Goal: Task Accomplishment & Management: Use online tool/utility

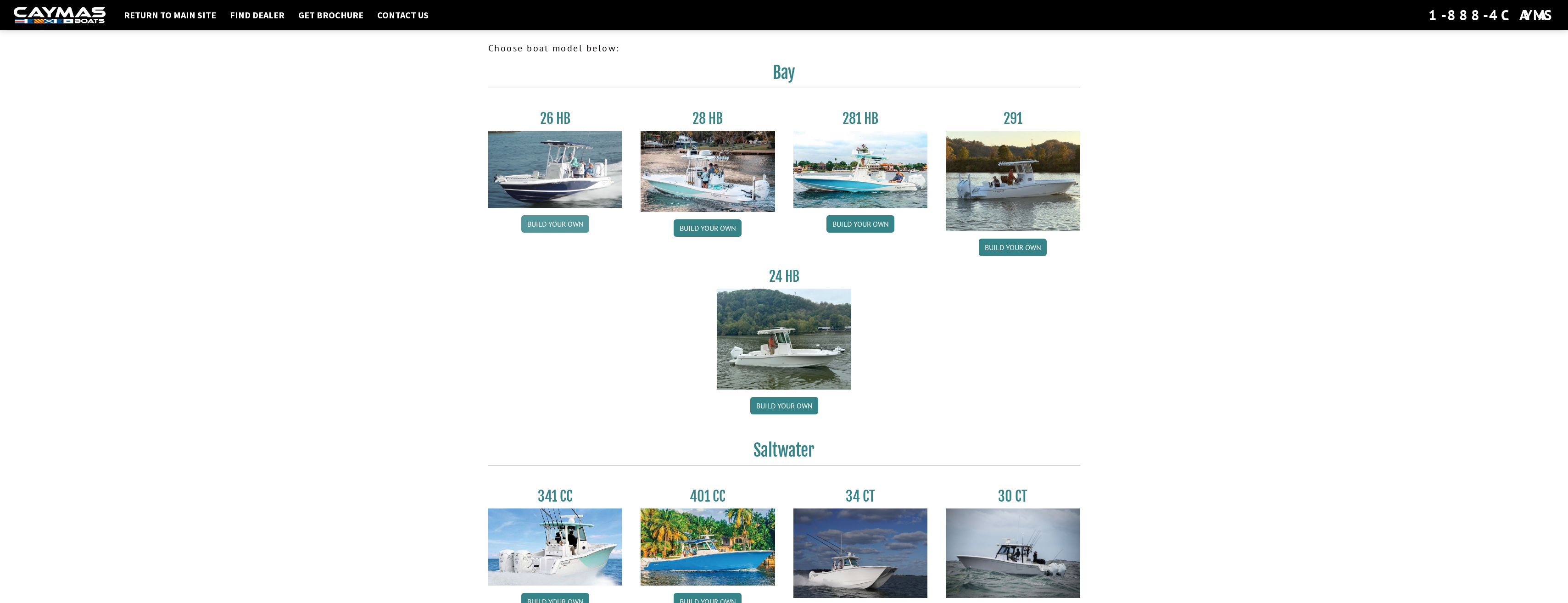
click at [554, 222] on link "Build your own" at bounding box center [555, 224] width 68 height 18
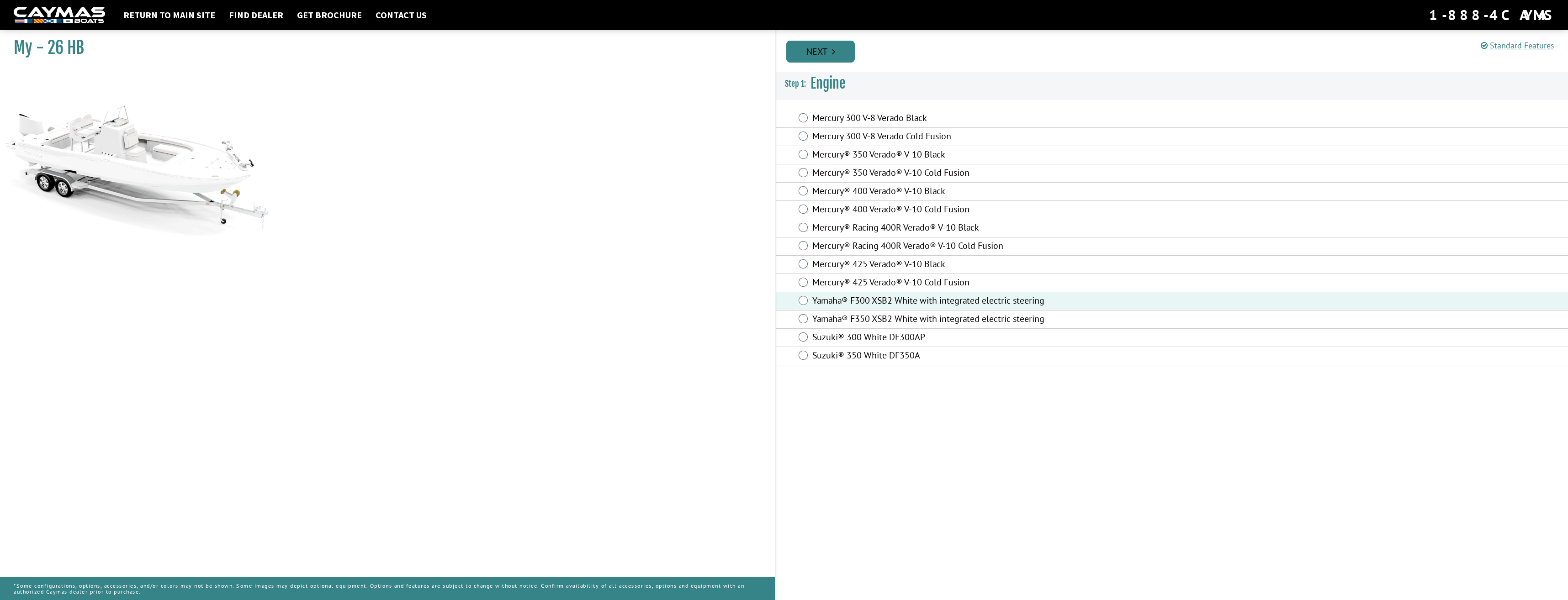
click at [827, 52] on link "Next" at bounding box center [821, 52] width 69 height 22
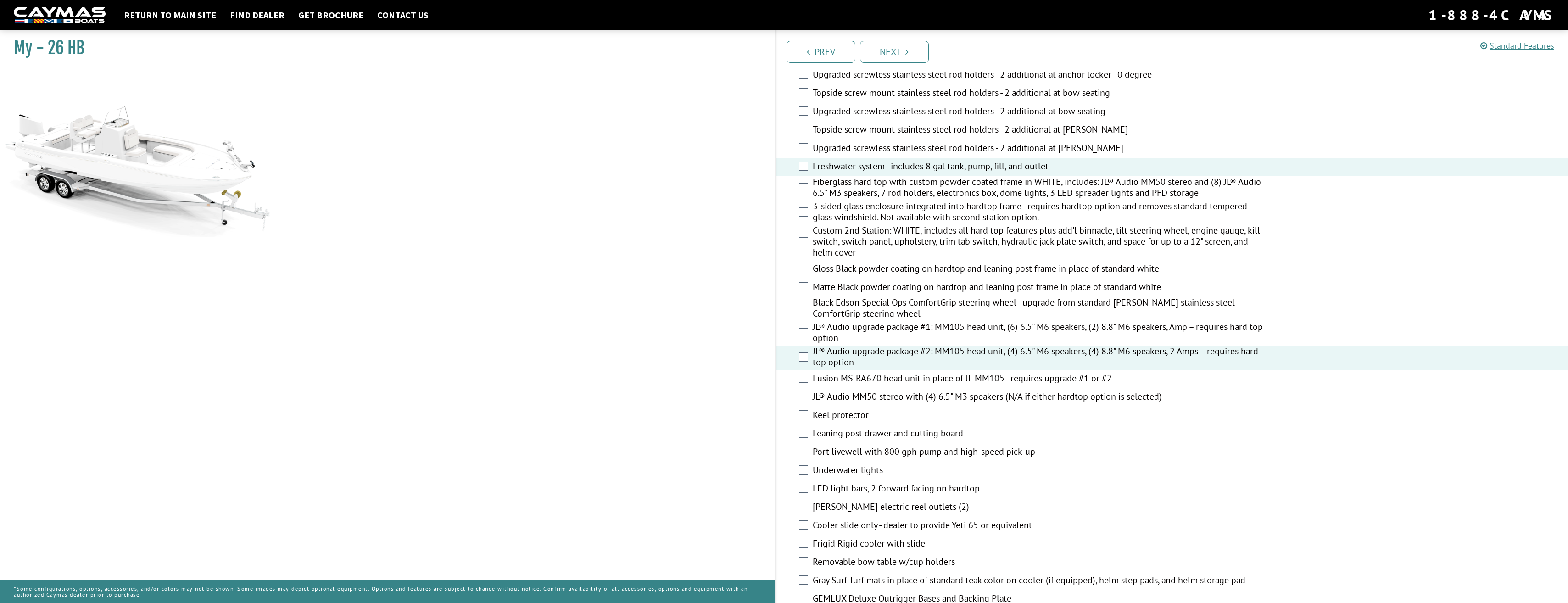
scroll to position [643, 0]
click at [806, 418] on div "Keel protector" at bounding box center [1172, 413] width 792 height 18
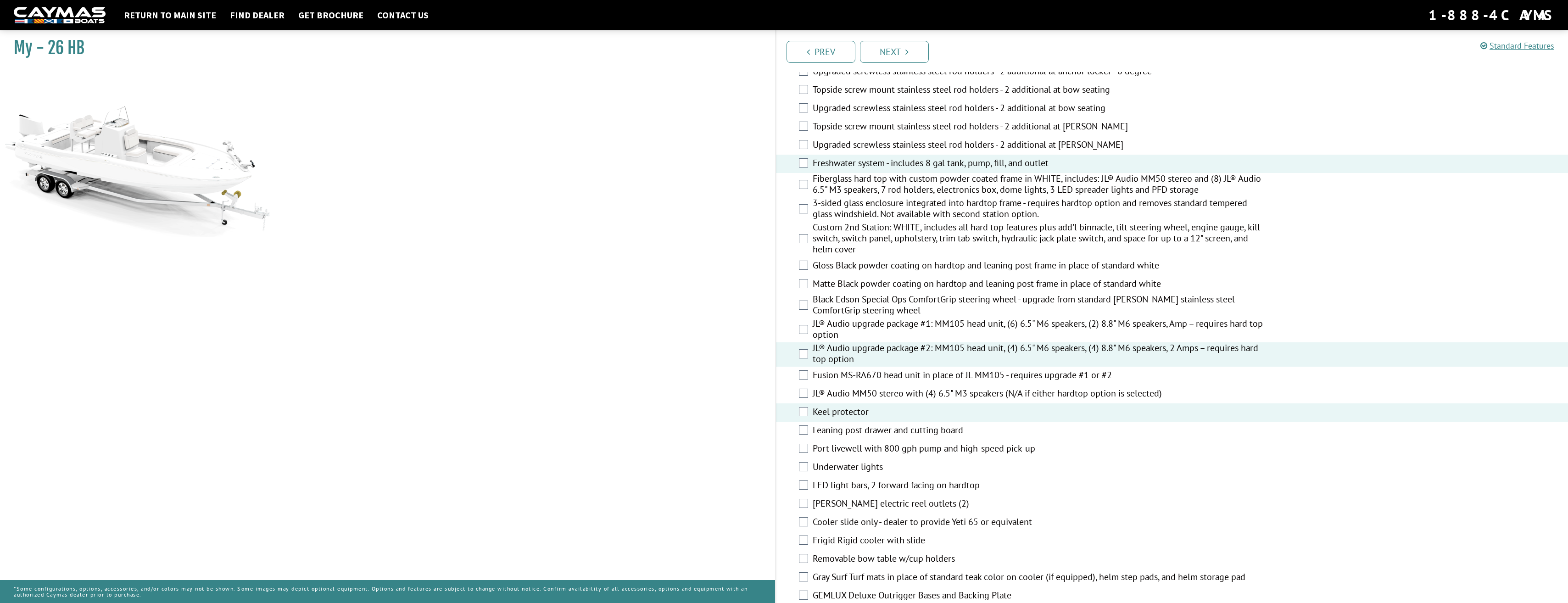
click at [803, 473] on div "Underwater lights" at bounding box center [1172, 468] width 792 height 18
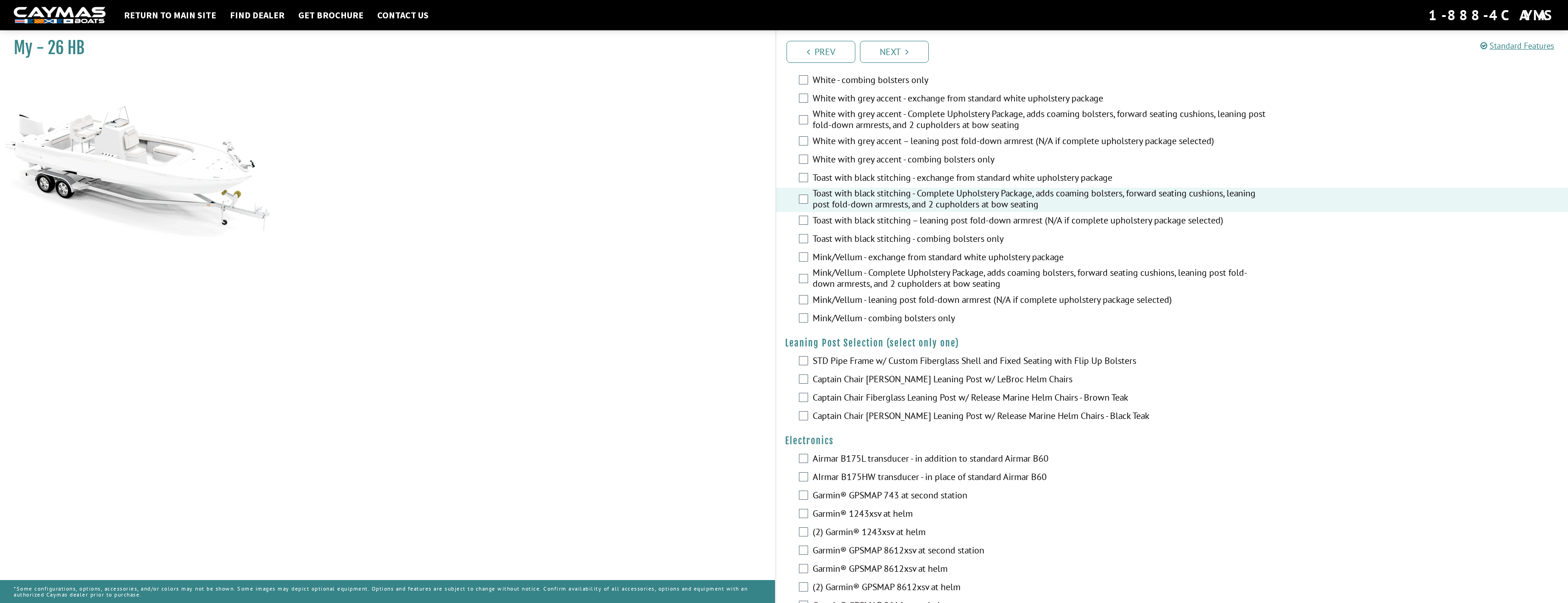
scroll to position [1377, 0]
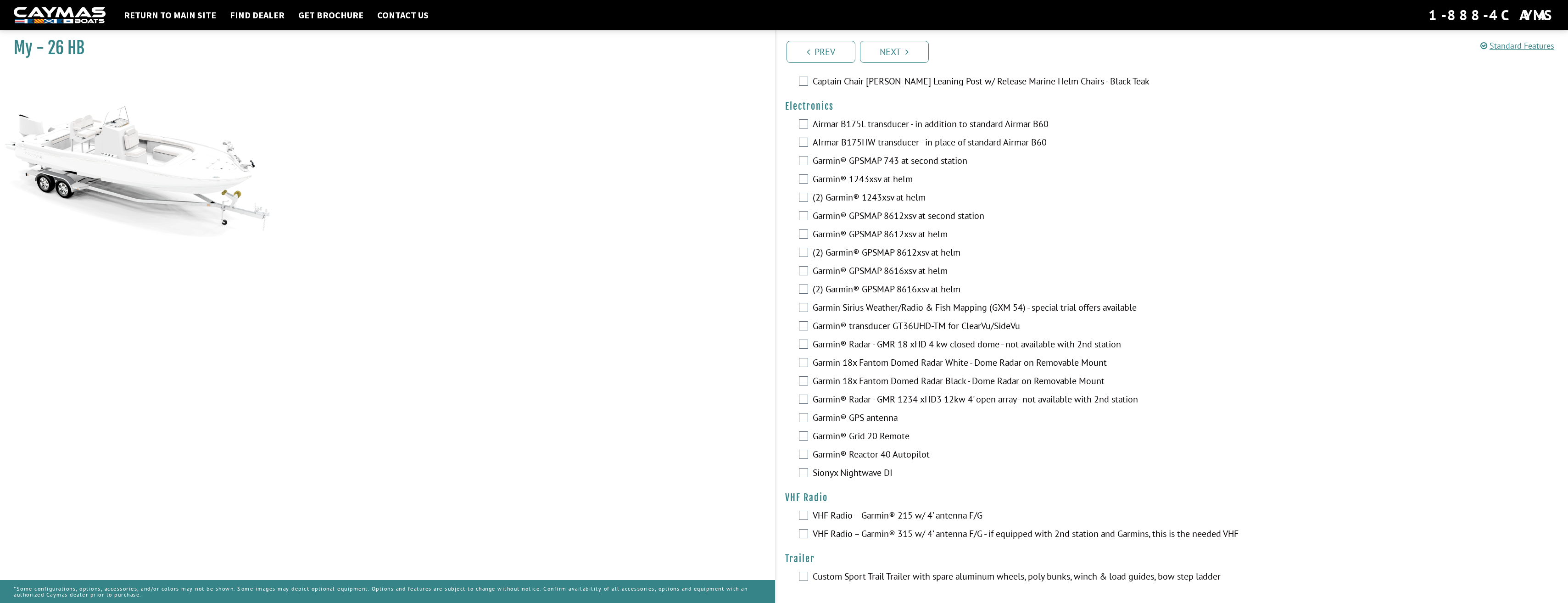
scroll to position [1707, 0]
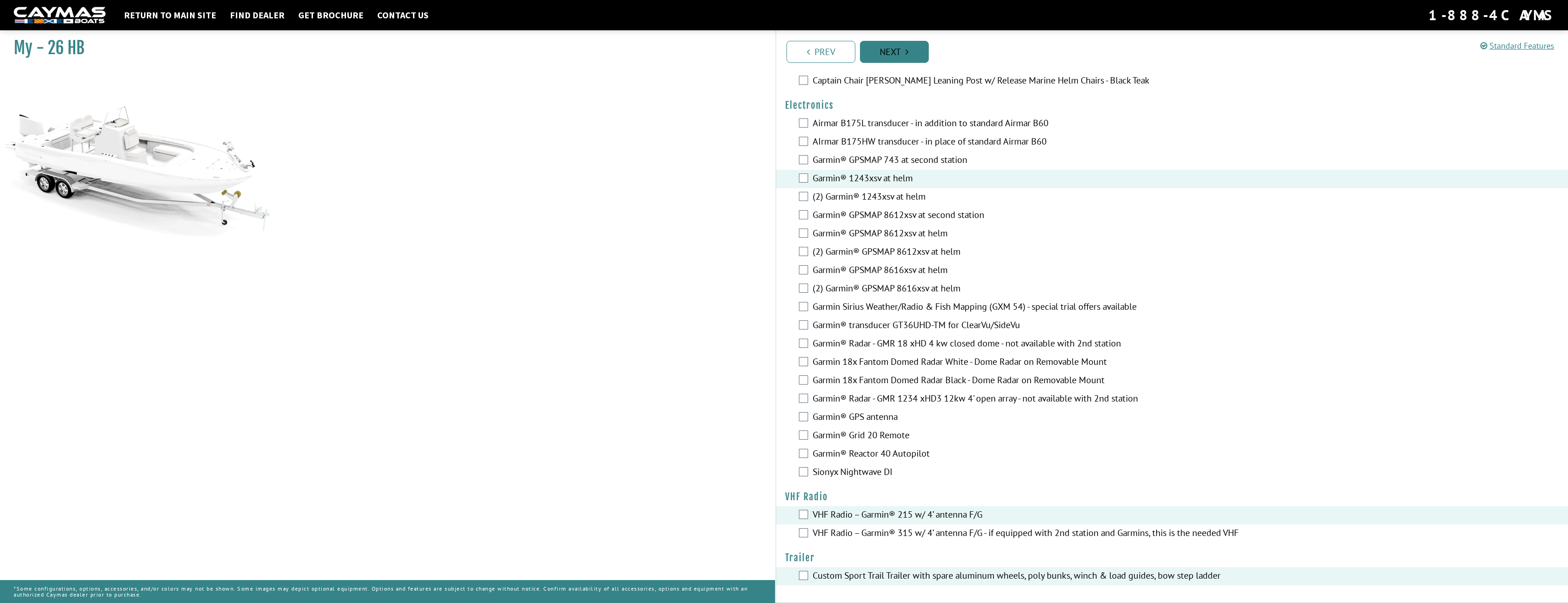
click at [907, 54] on icon "Pagination" at bounding box center [907, 51] width 3 height 9
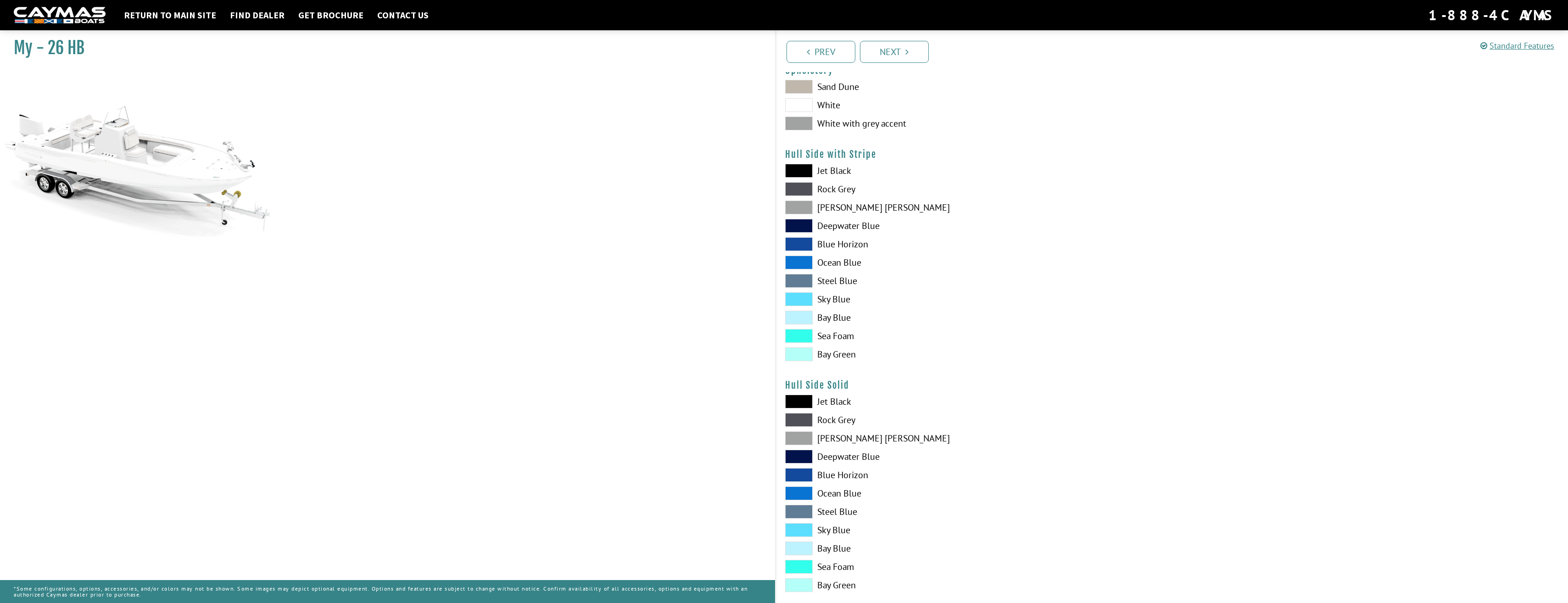
scroll to position [0, 0]
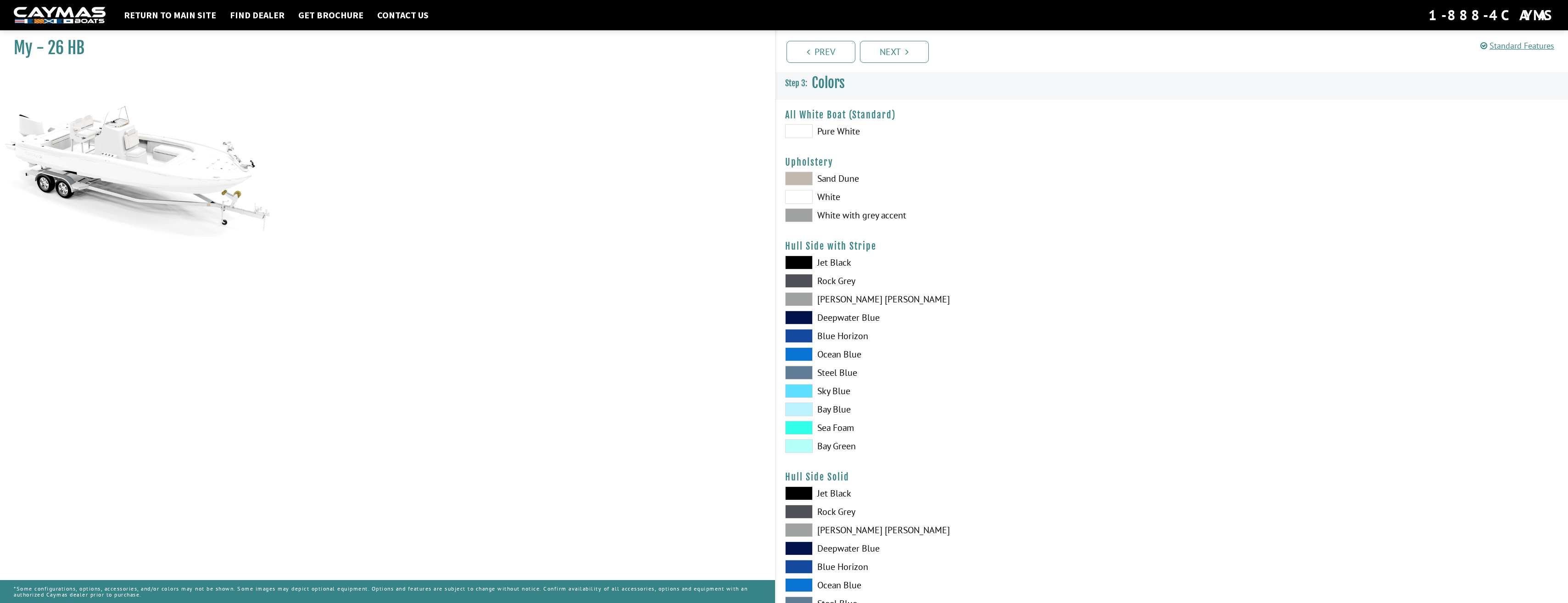
click at [795, 282] on span at bounding box center [798, 281] width 28 height 14
click at [799, 214] on span at bounding box center [798, 215] width 28 height 14
click at [801, 264] on span at bounding box center [798, 262] width 28 height 14
click at [801, 391] on span at bounding box center [798, 391] width 28 height 14
click at [801, 414] on span at bounding box center [798, 409] width 28 height 14
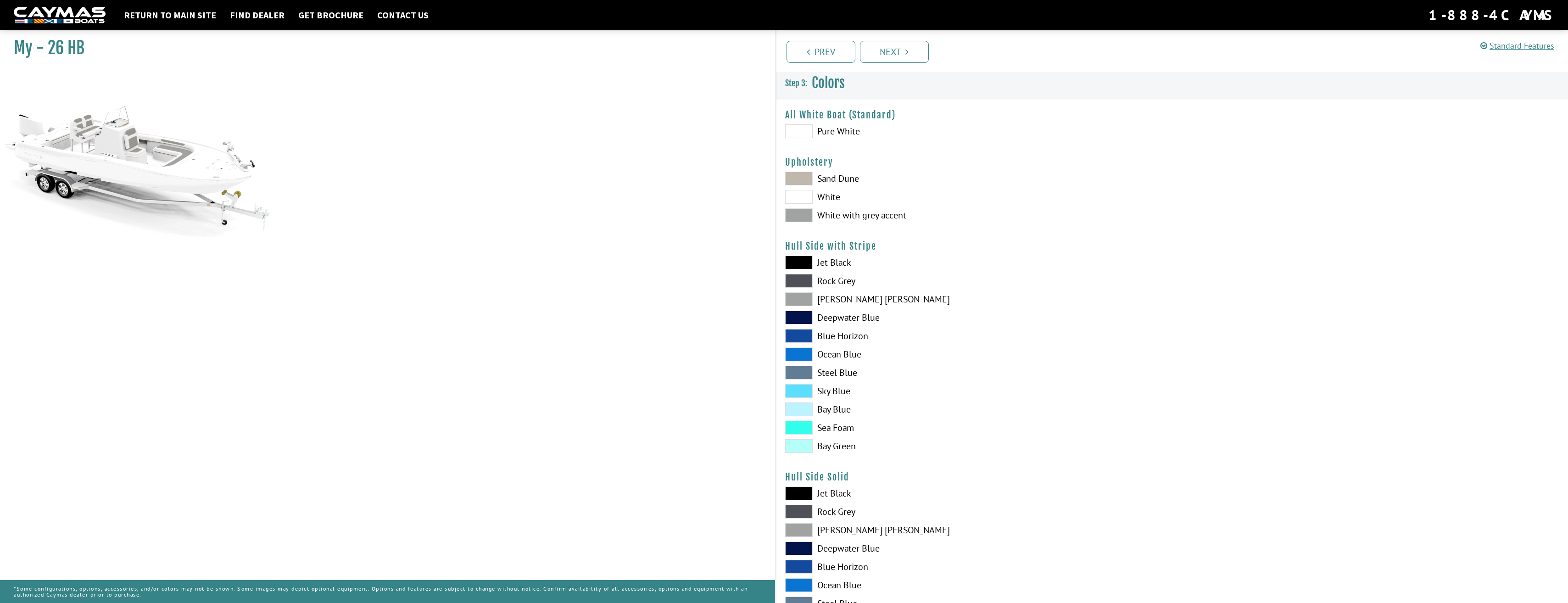
click at [807, 429] on span at bounding box center [798, 427] width 28 height 14
click at [794, 297] on span at bounding box center [798, 299] width 28 height 14
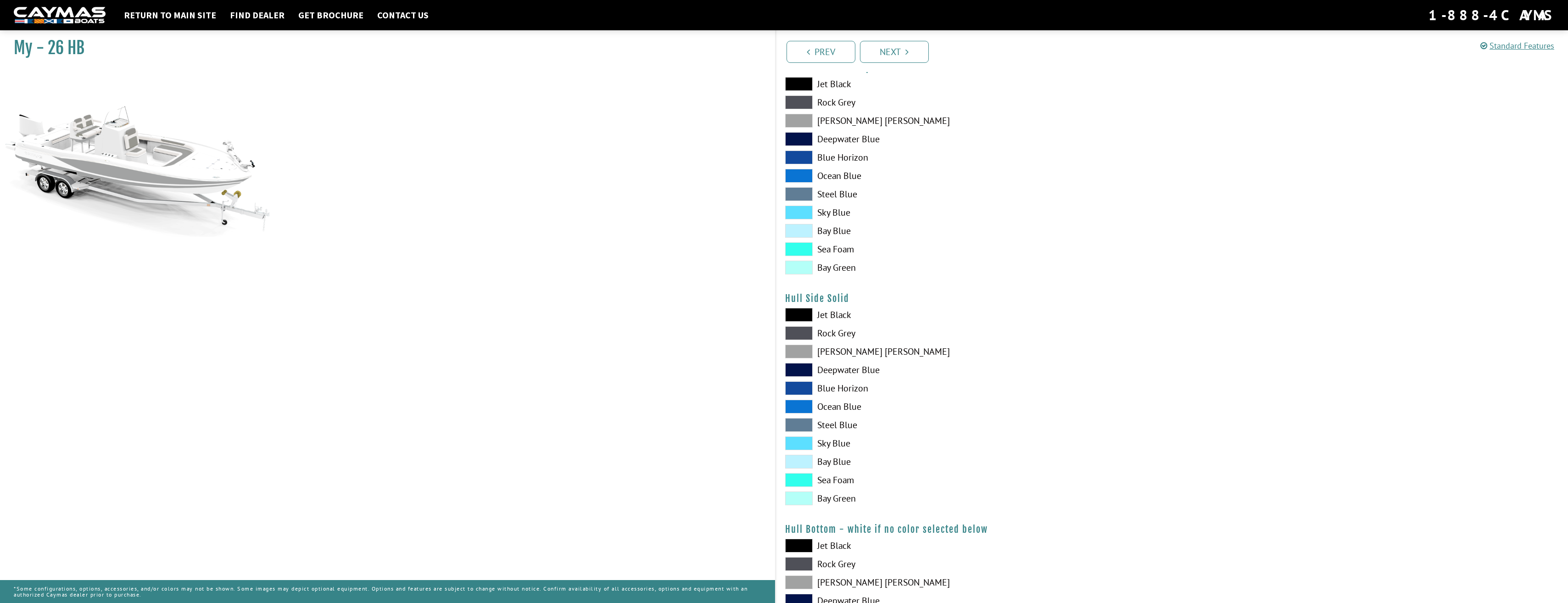
scroll to position [183, 0]
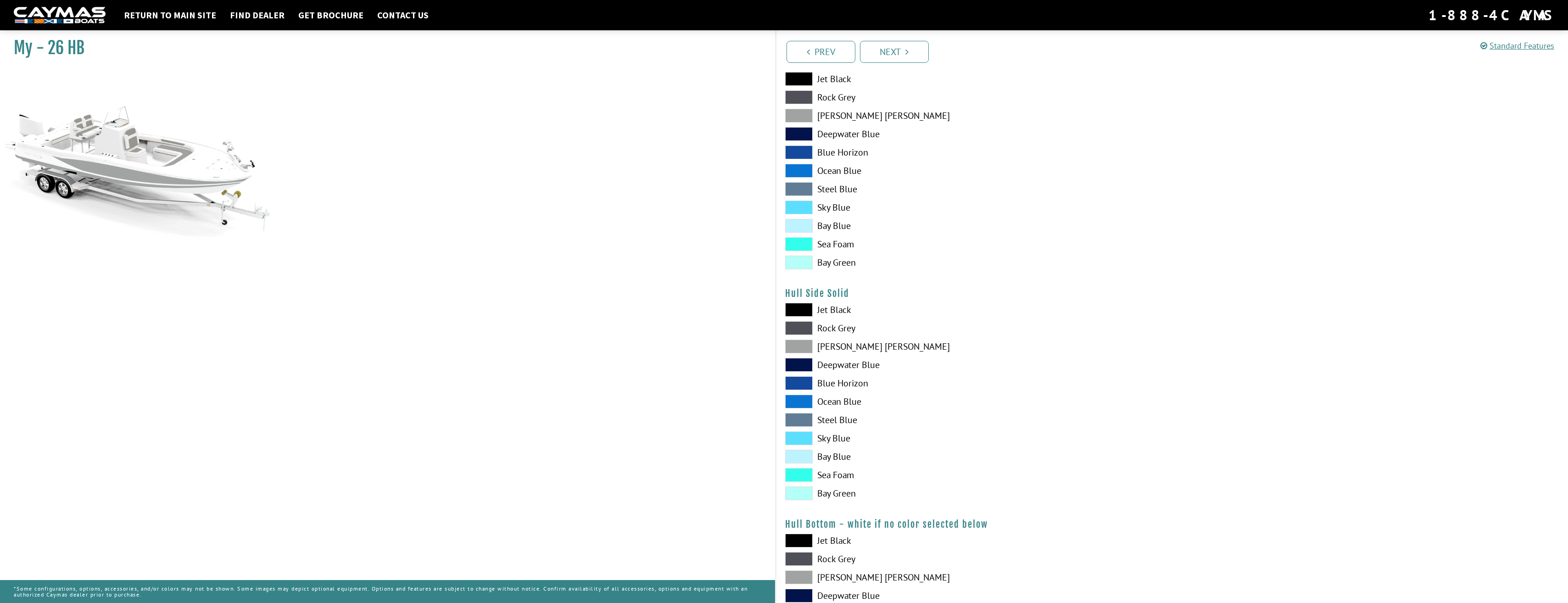
click at [798, 326] on span at bounding box center [798, 328] width 28 height 14
click at [801, 341] on span at bounding box center [798, 346] width 28 height 14
click at [803, 362] on span at bounding box center [798, 364] width 28 height 14
click at [798, 387] on span at bounding box center [798, 383] width 28 height 14
click at [802, 312] on span at bounding box center [798, 309] width 28 height 14
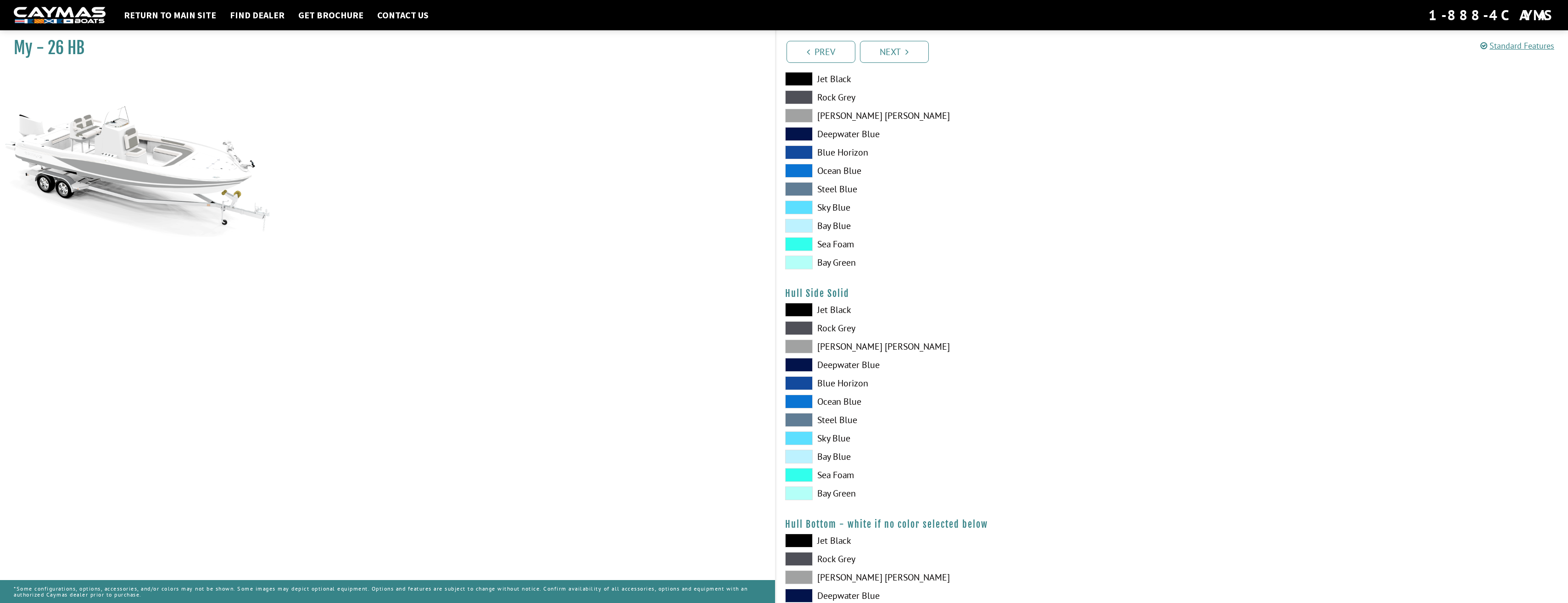
click at [806, 347] on span at bounding box center [798, 346] width 28 height 14
click at [805, 327] on span at bounding box center [798, 328] width 28 height 14
click at [816, 353] on label "[PERSON_NAME] [PERSON_NAME]" at bounding box center [974, 346] width 378 height 14
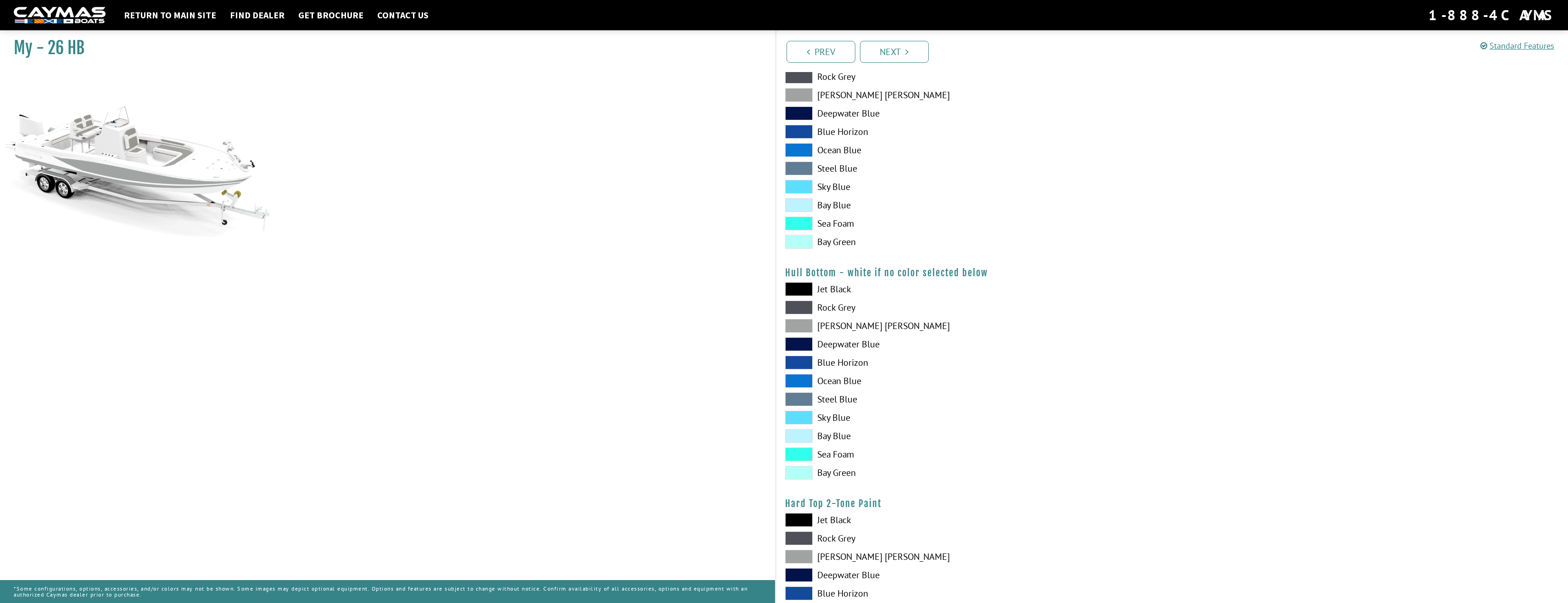
scroll to position [459, 0]
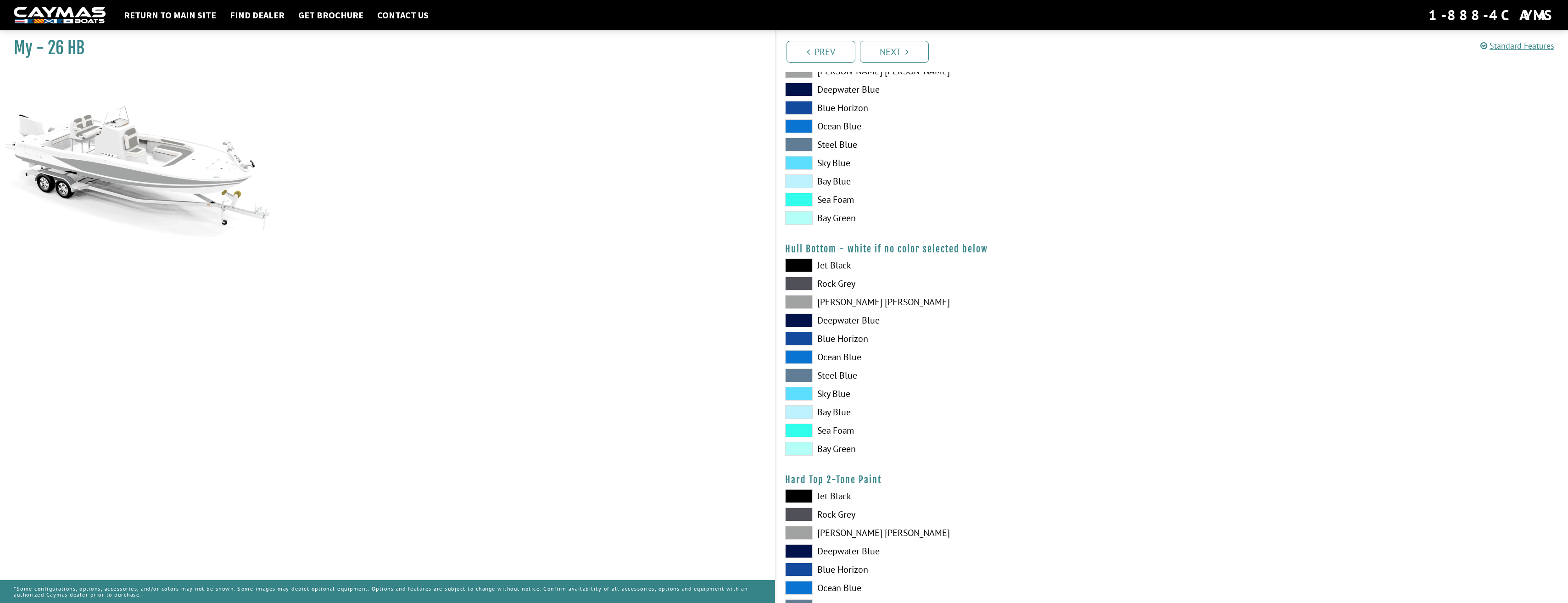
click at [798, 266] on span at bounding box center [798, 265] width 28 height 14
click at [792, 286] on span at bounding box center [798, 284] width 28 height 14
click at [802, 303] on span at bounding box center [798, 302] width 28 height 14
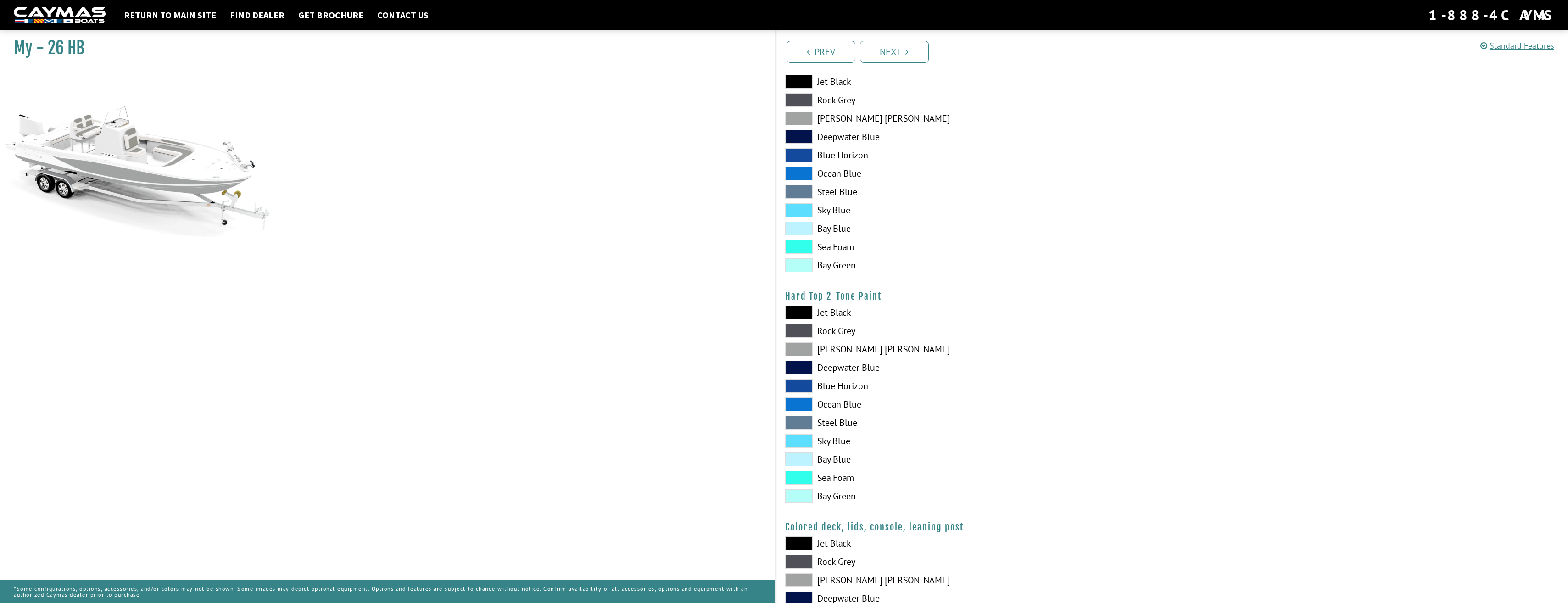
scroll to position [689, 0]
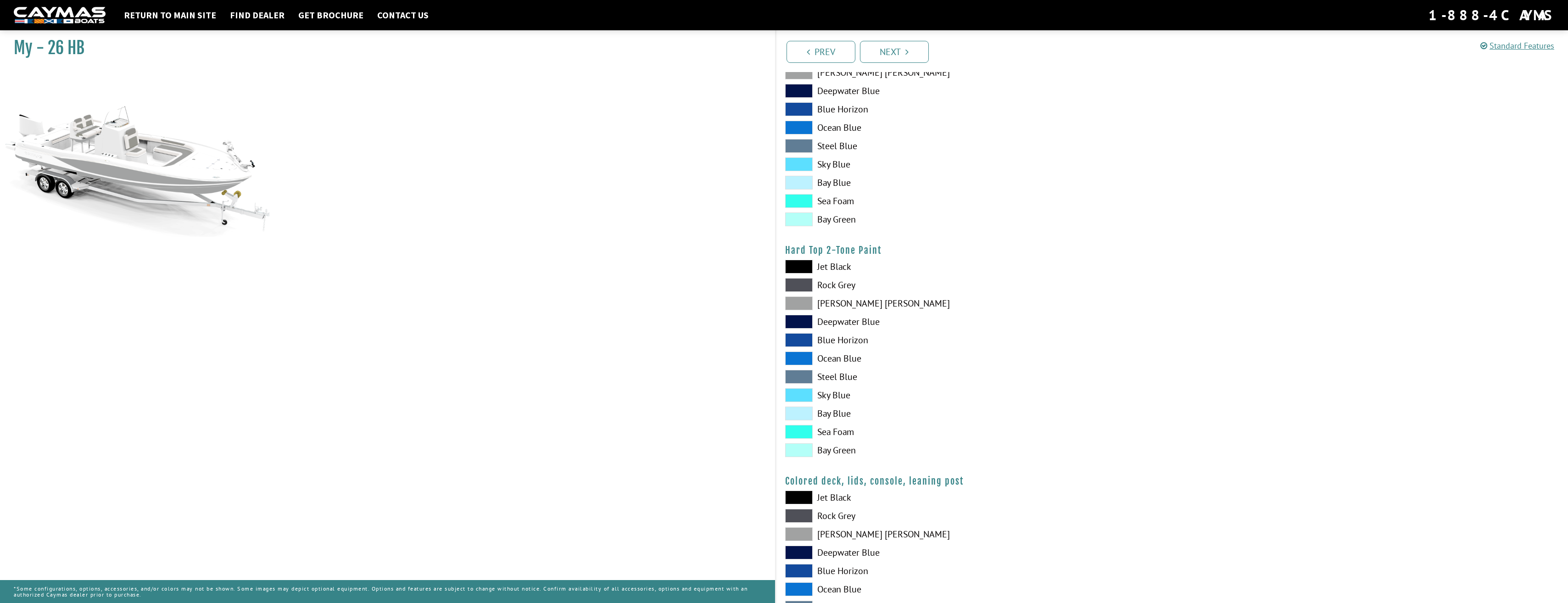
click at [806, 264] on span at bounding box center [798, 267] width 28 height 14
click at [805, 266] on span at bounding box center [798, 267] width 28 height 14
click at [800, 283] on span at bounding box center [798, 285] width 28 height 14
click at [801, 268] on span at bounding box center [798, 267] width 28 height 14
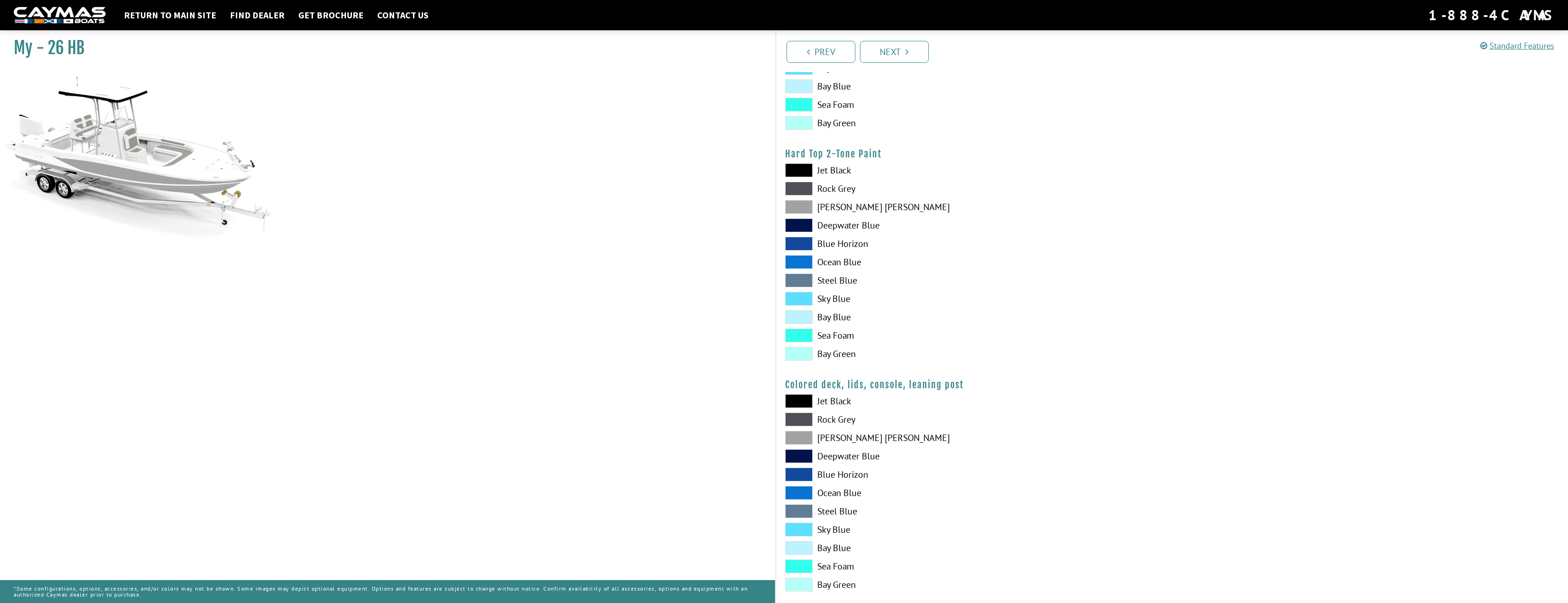
scroll to position [801, 0]
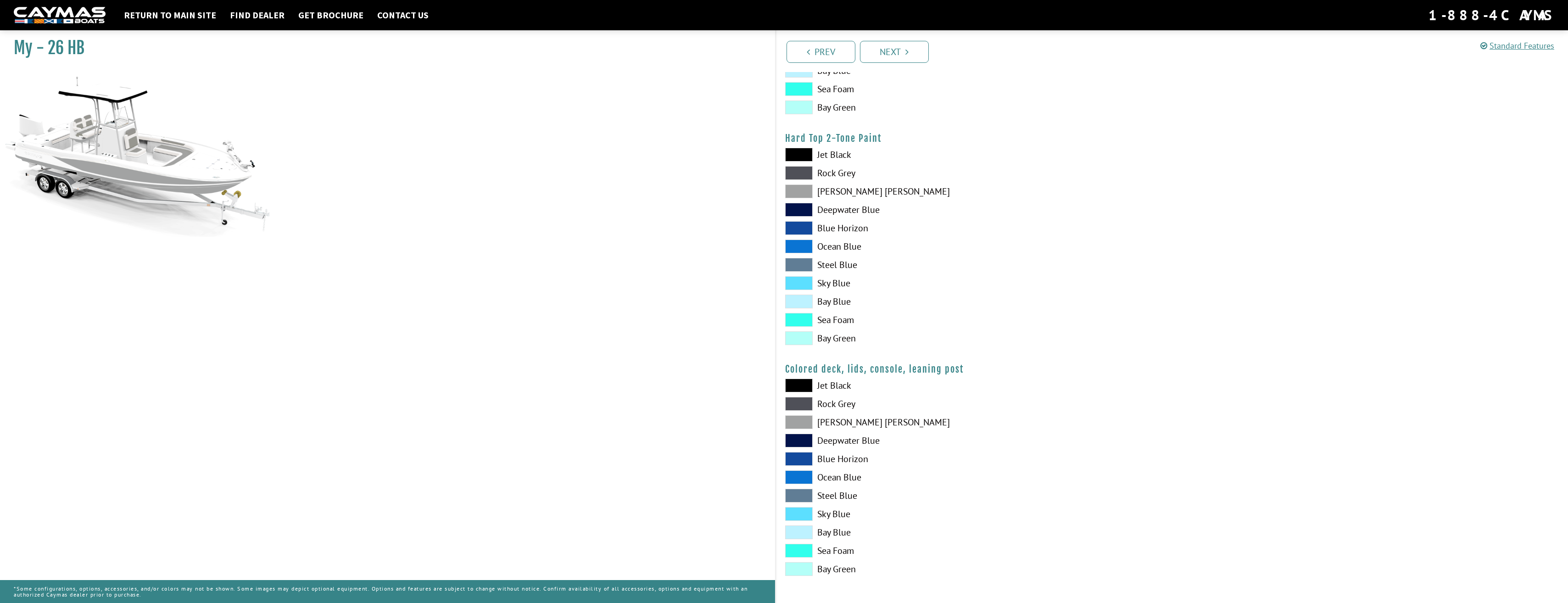
click at [799, 176] on span at bounding box center [798, 173] width 28 height 14
click at [798, 193] on span at bounding box center [798, 191] width 28 height 14
click at [798, 193] on span at bounding box center [798, 191] width 28 height 14
click at [796, 421] on span at bounding box center [798, 422] width 28 height 14
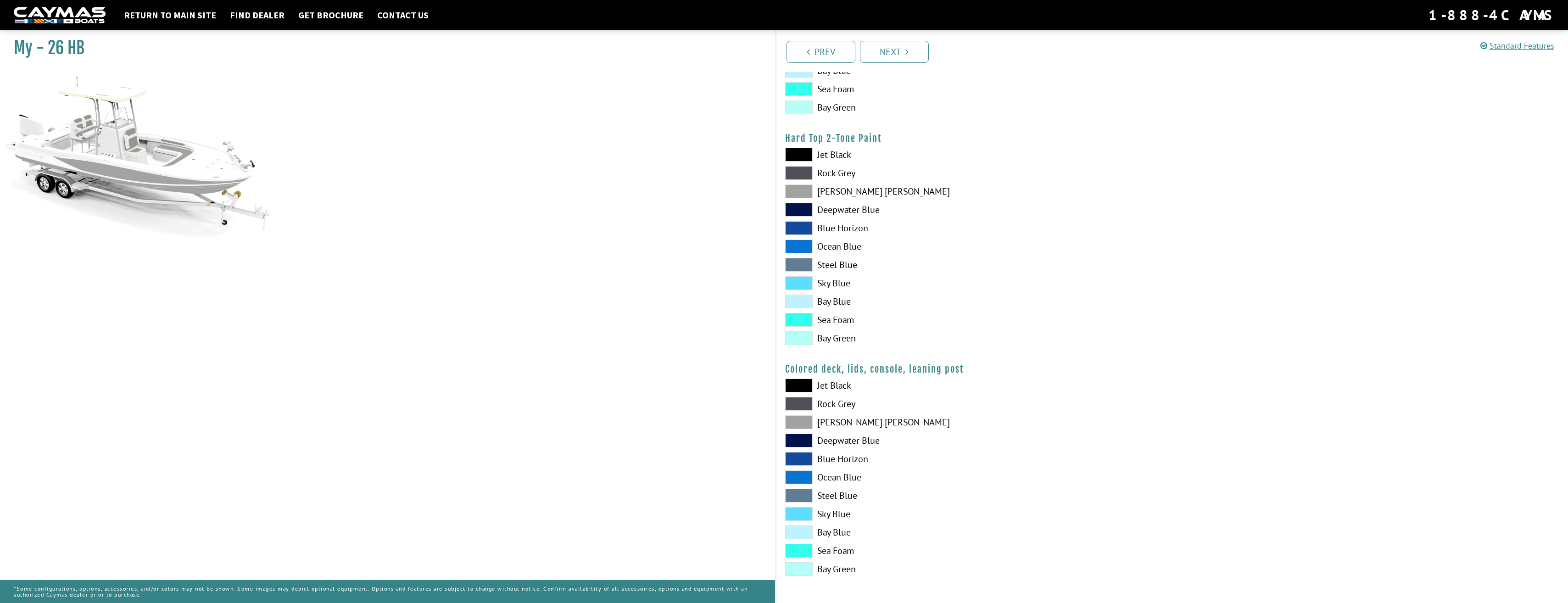
click at [796, 421] on span at bounding box center [798, 422] width 28 height 14
click at [891, 51] on link "Next" at bounding box center [894, 52] width 69 height 22
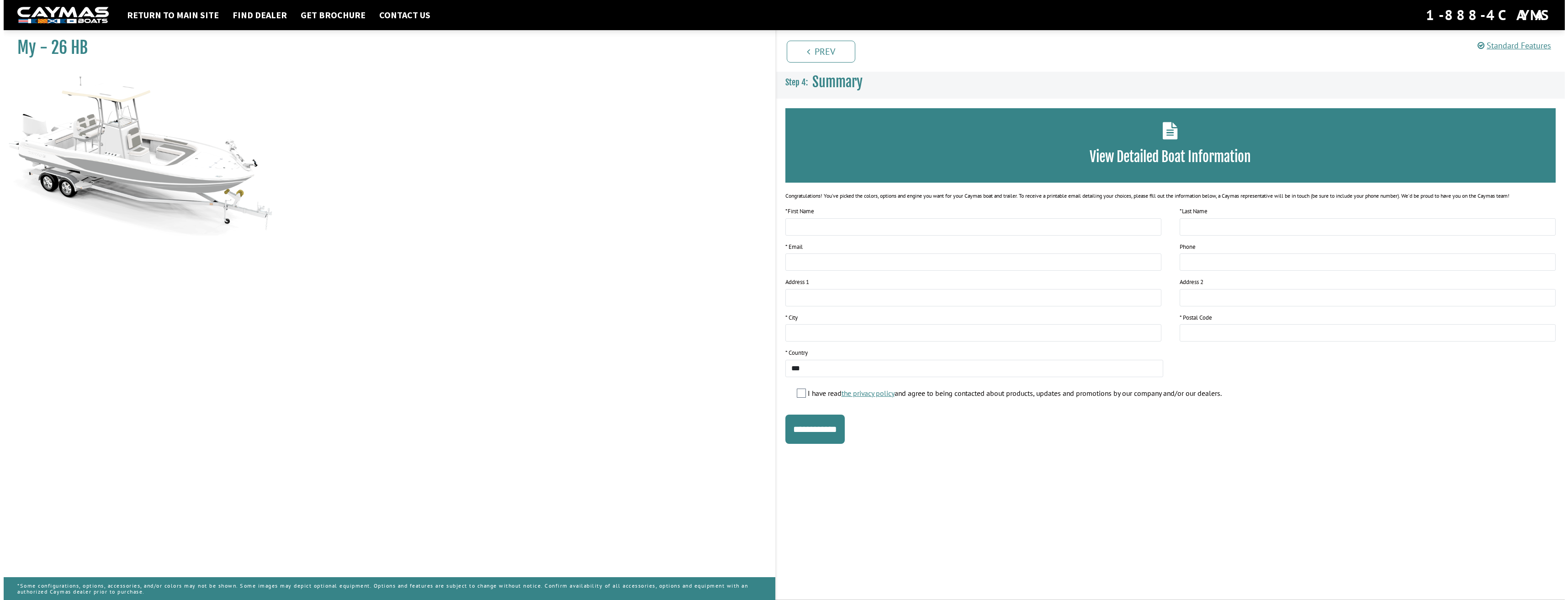
scroll to position [0, 0]
